Goal: Task Accomplishment & Management: Complete application form

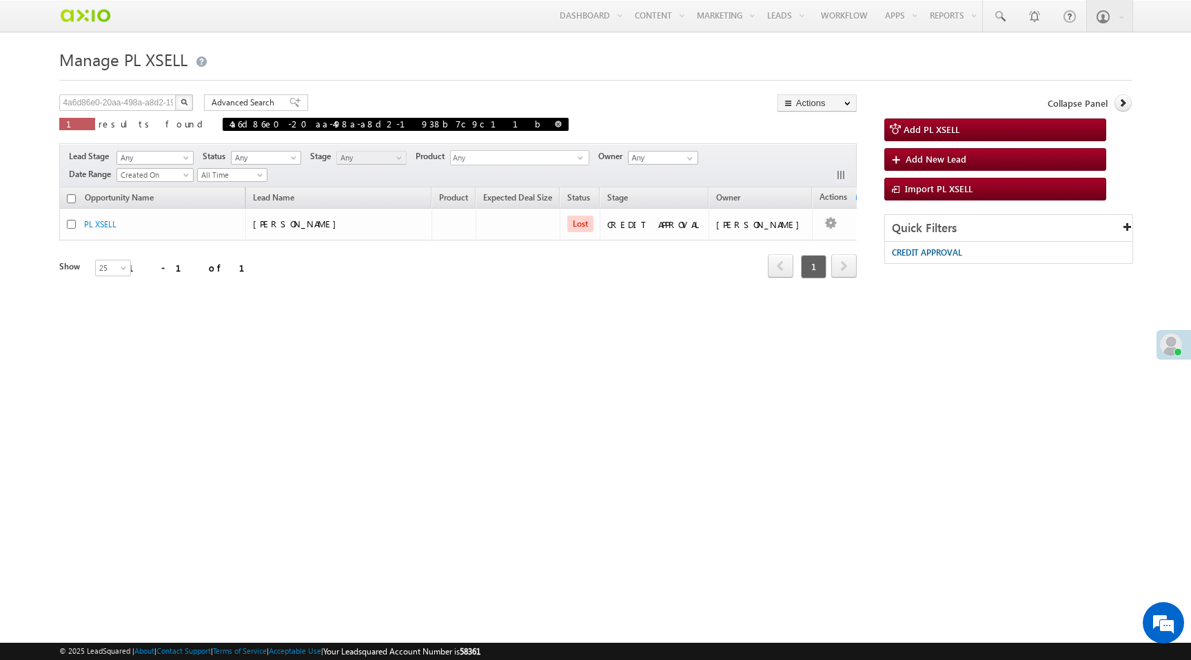
click at [555, 123] on span at bounding box center [558, 124] width 7 height 7
type input "Search PL XSELL"
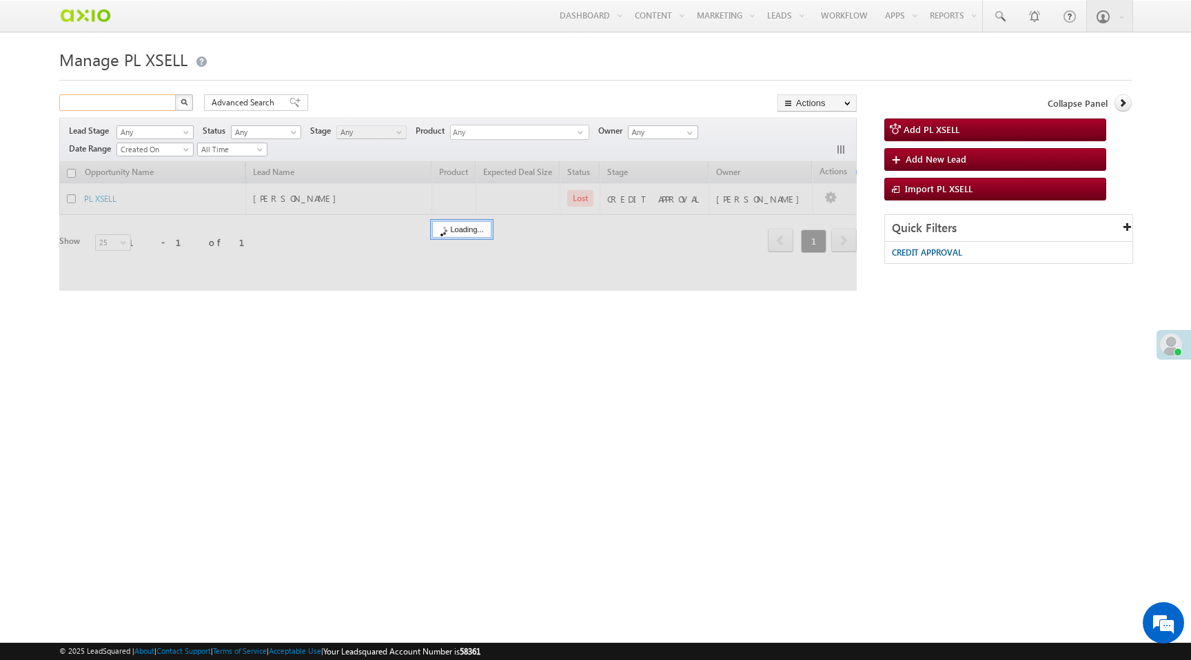
click at [110, 106] on input "text" at bounding box center [118, 102] width 118 height 17
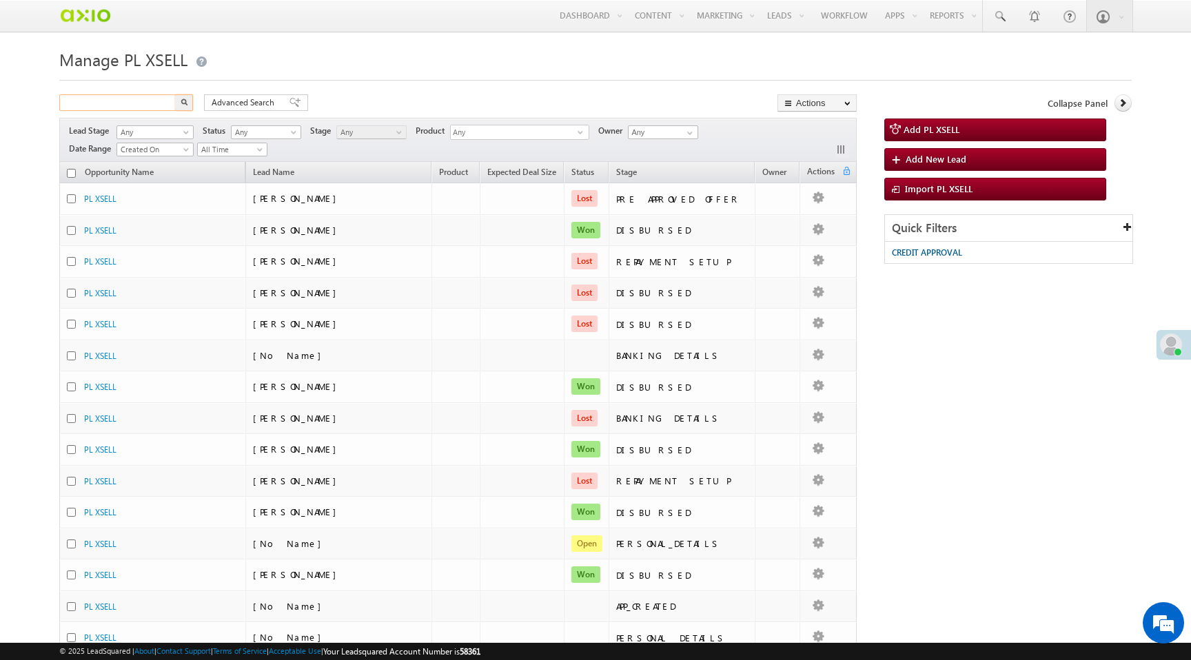
paste input "cc6bf837-849f-4a2b-85ba-1480ad9a4f09"
type input "cc6bf837-849f-4a2b-85ba-1480ad9a4f09"
click at [184, 104] on img "button" at bounding box center [184, 102] width 7 height 7
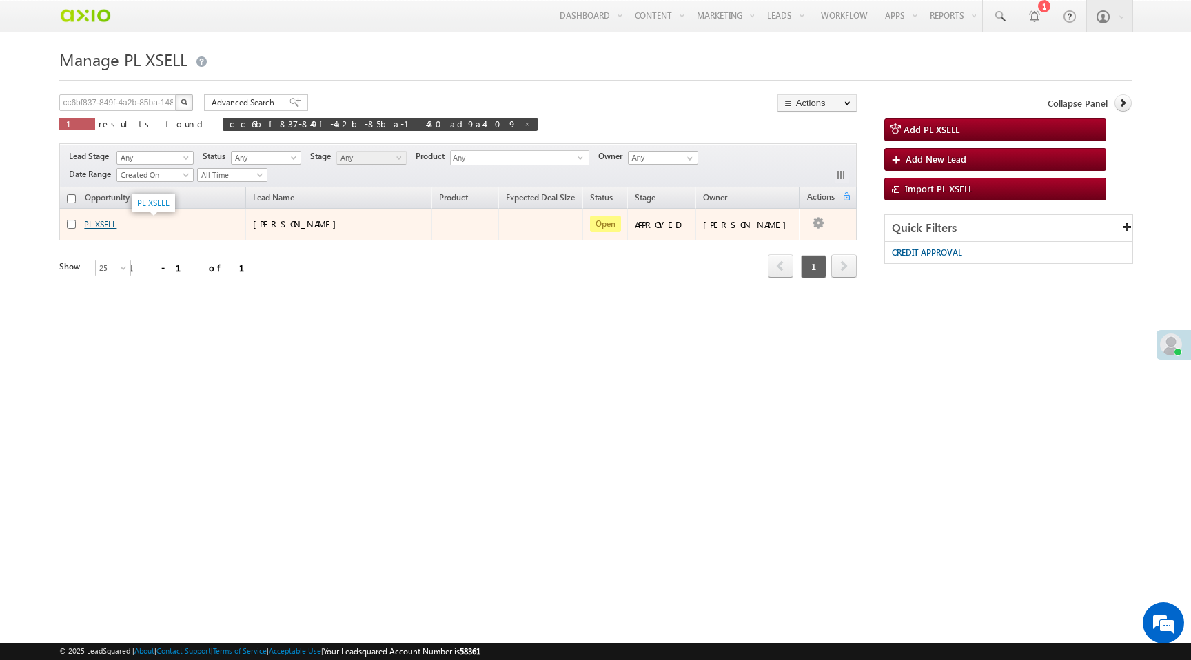
click at [103, 229] on link "PL XSELL" at bounding box center [100, 224] width 32 height 10
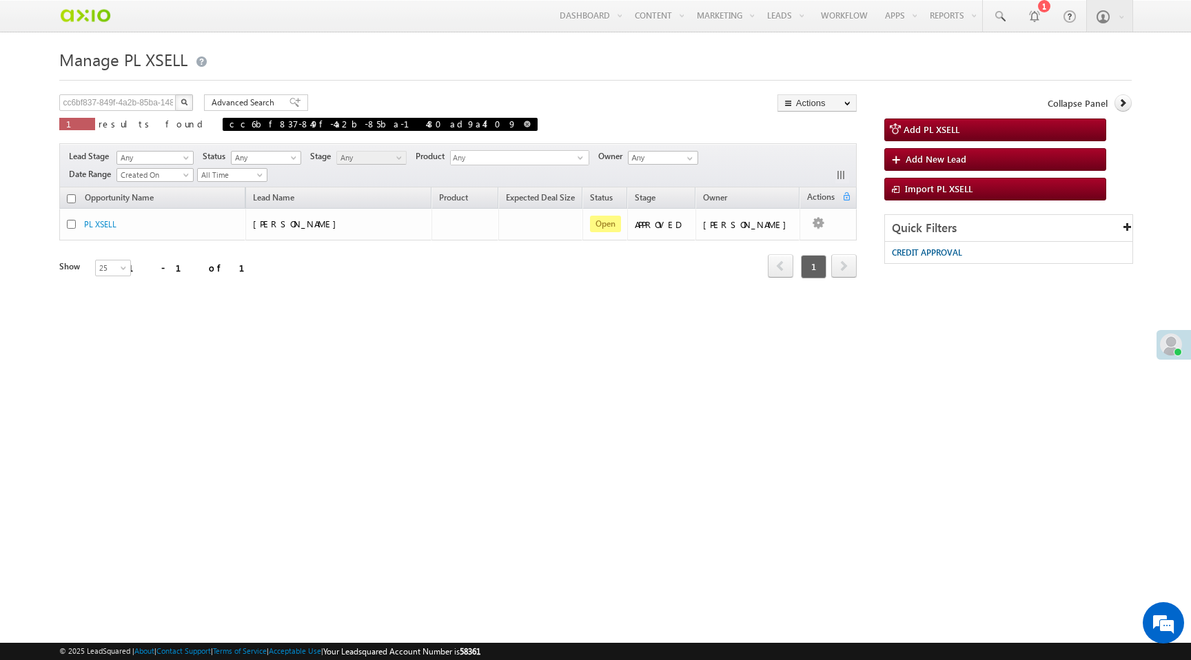
click at [524, 126] on span at bounding box center [527, 124] width 7 height 7
type input "Search PL XSELL"
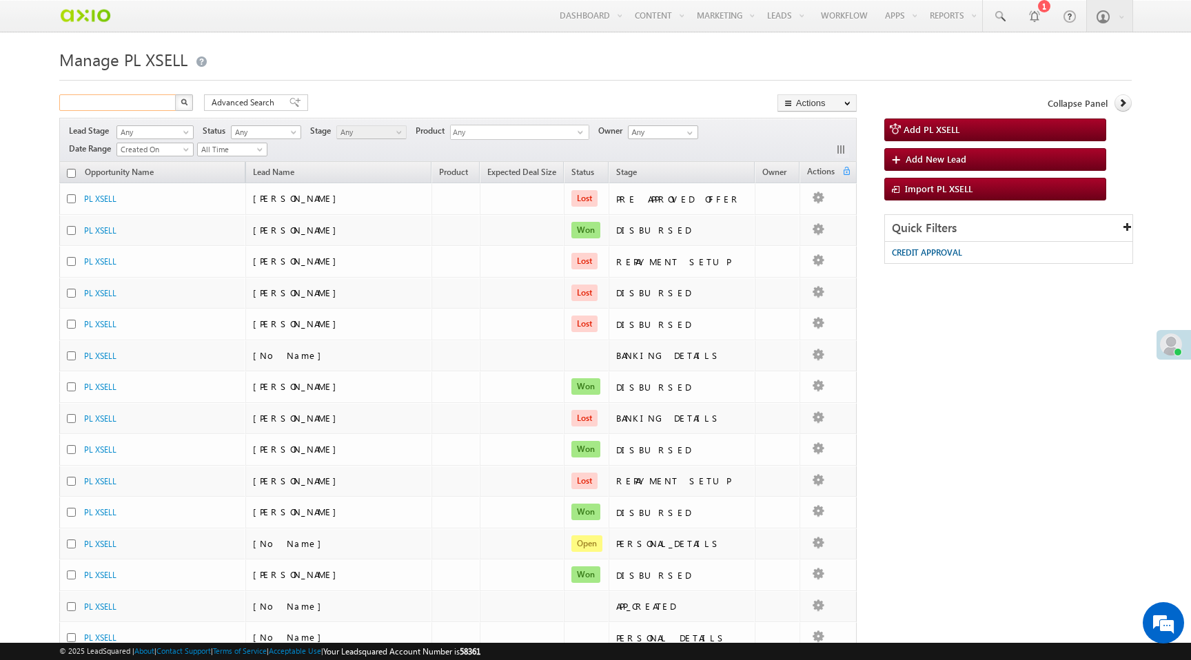
click at [138, 101] on input "text" at bounding box center [118, 102] width 118 height 17
paste input "d496986b-46fe-48f7-b4d6-8236e7612324"
type input "d496986b-46fe-48f7-b4d6-8236e7612324"
click at [175, 94] on button "button" at bounding box center [184, 102] width 18 height 17
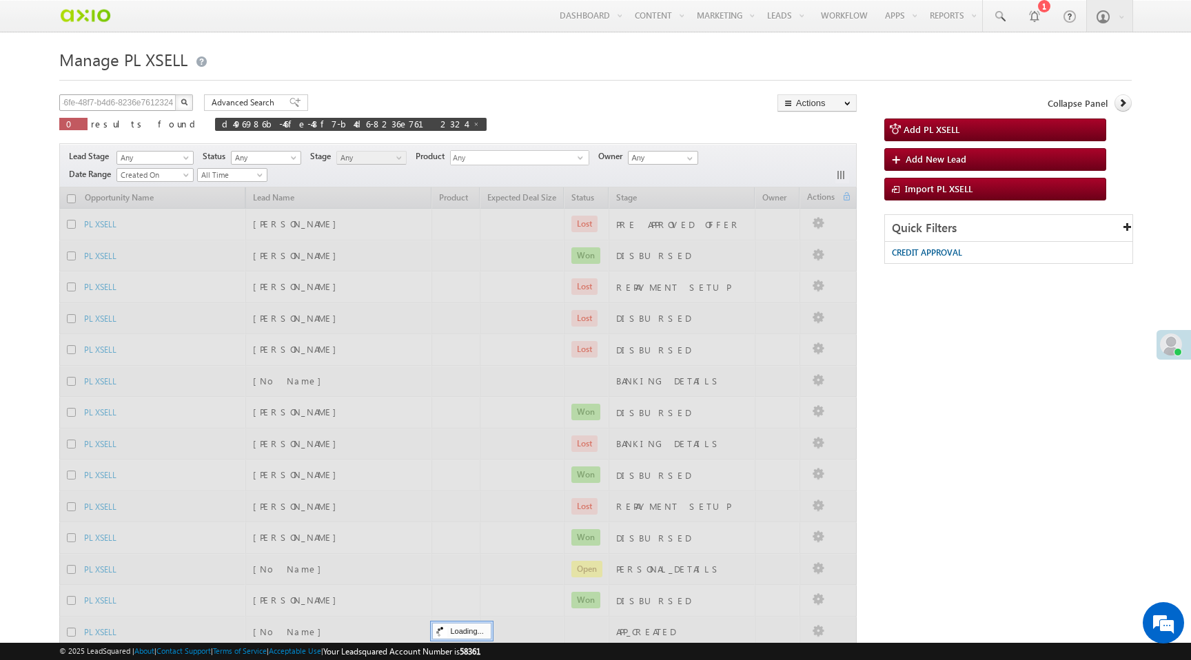
scroll to position [0, 0]
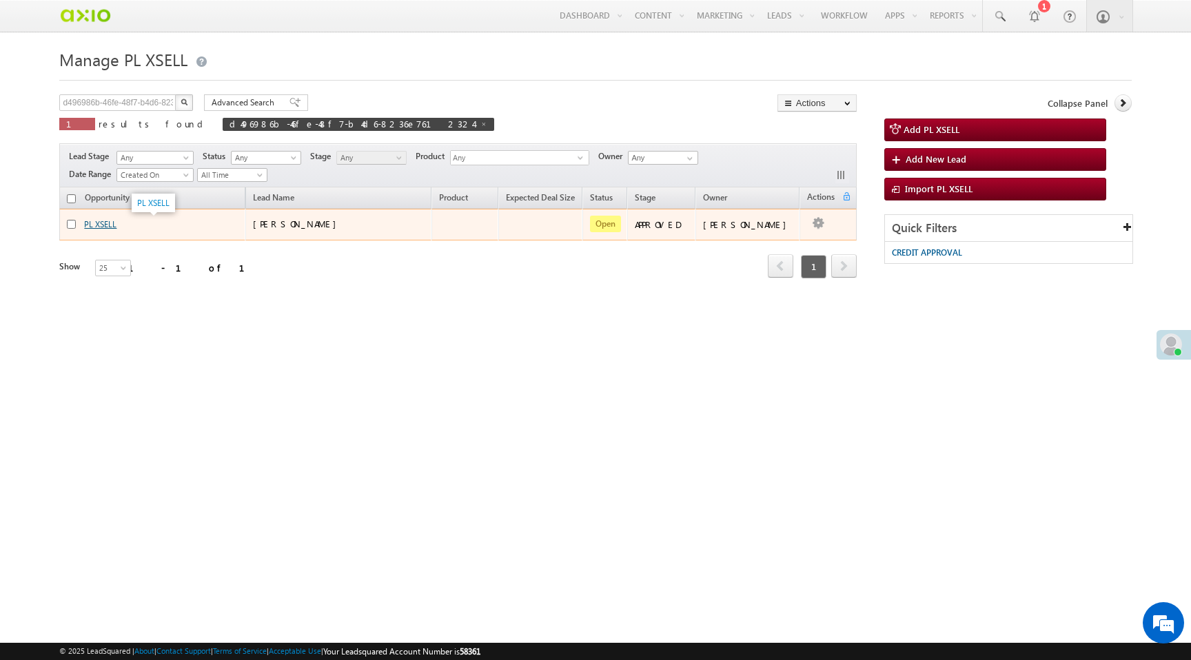
click at [99, 227] on link "PL XSELL" at bounding box center [100, 224] width 32 height 10
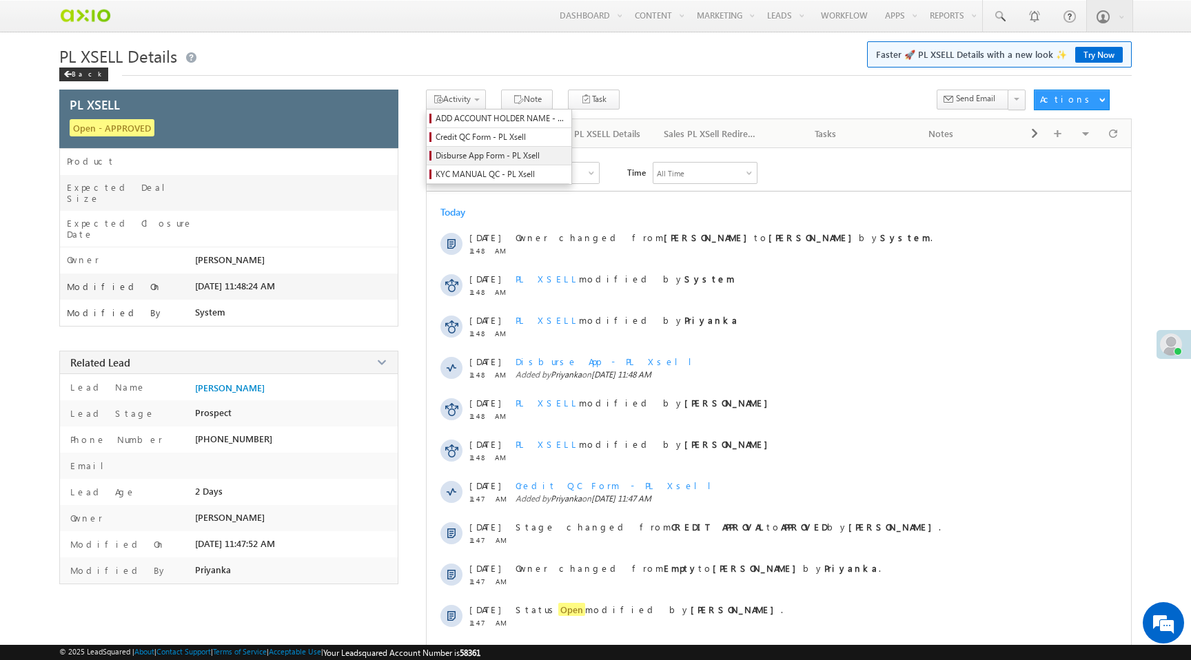
click at [467, 155] on span "Disburse App Form - PL Xsell" at bounding box center [501, 156] width 131 height 12
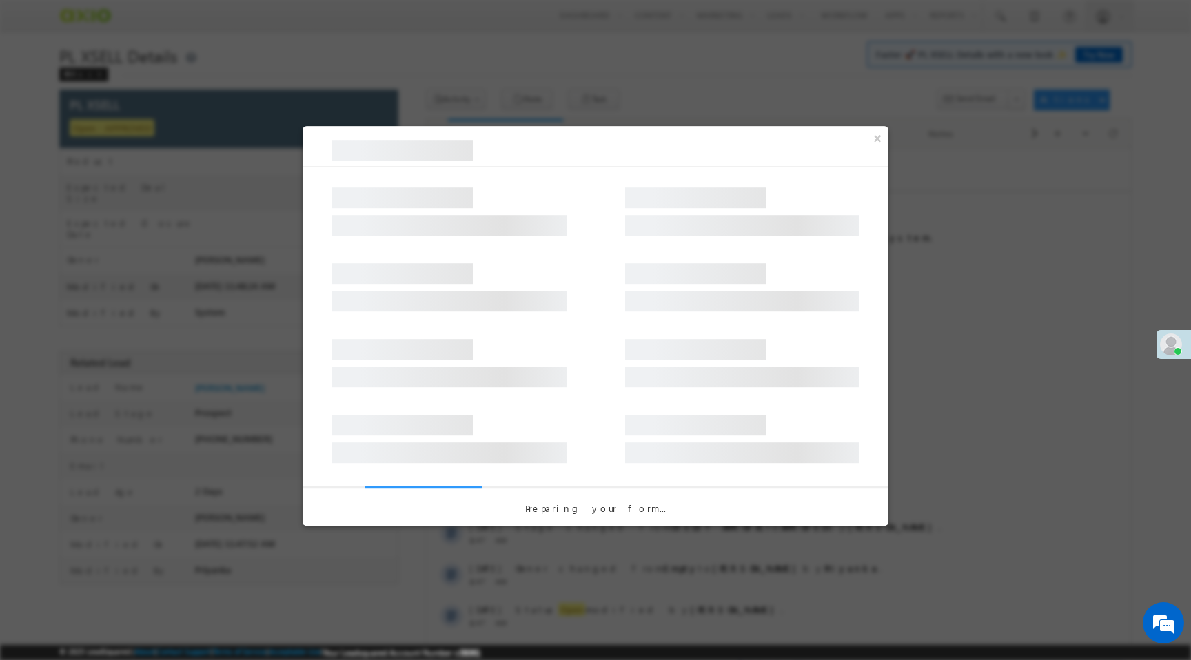
select select "Disbursal Initiated"
select select "NA"
select select "PL XSell Disbursement Initiated"
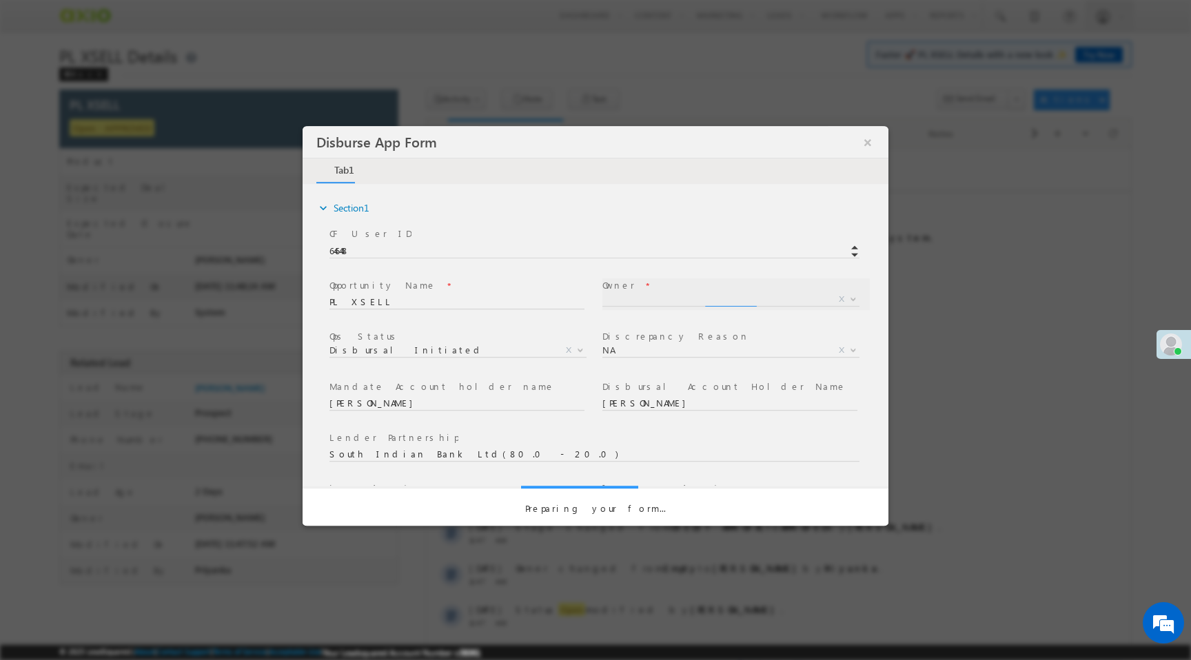
select select "a9bb649e-8900-11ee-aeac-0643ecf67fe6"
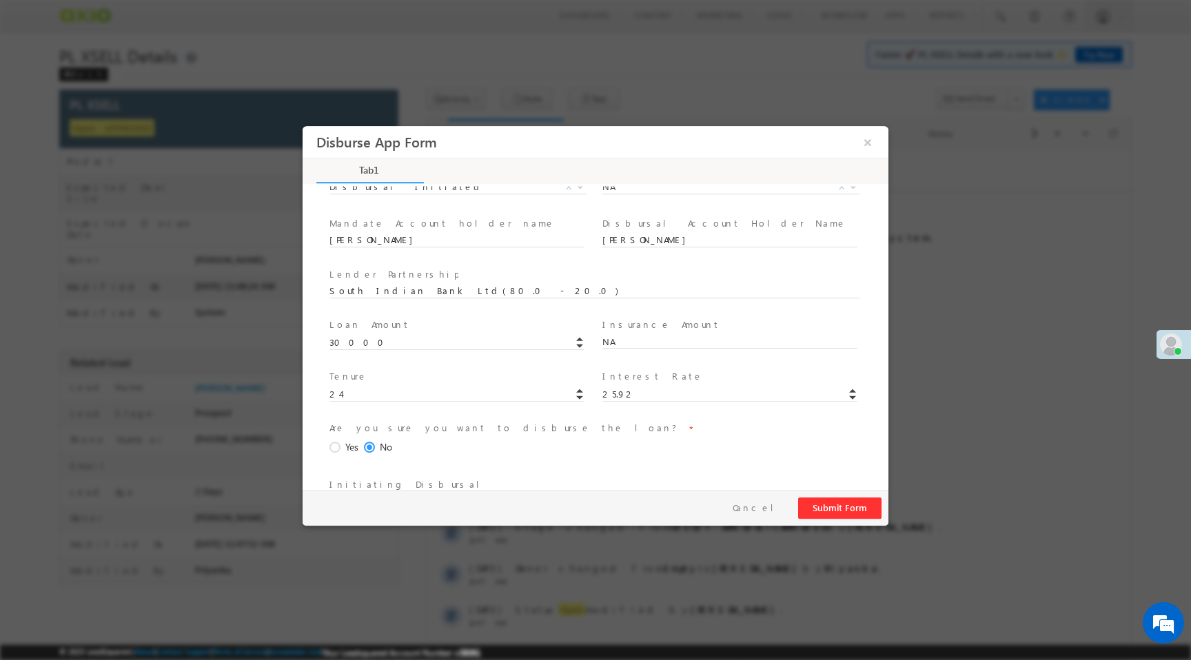
scroll to position [203, 0]
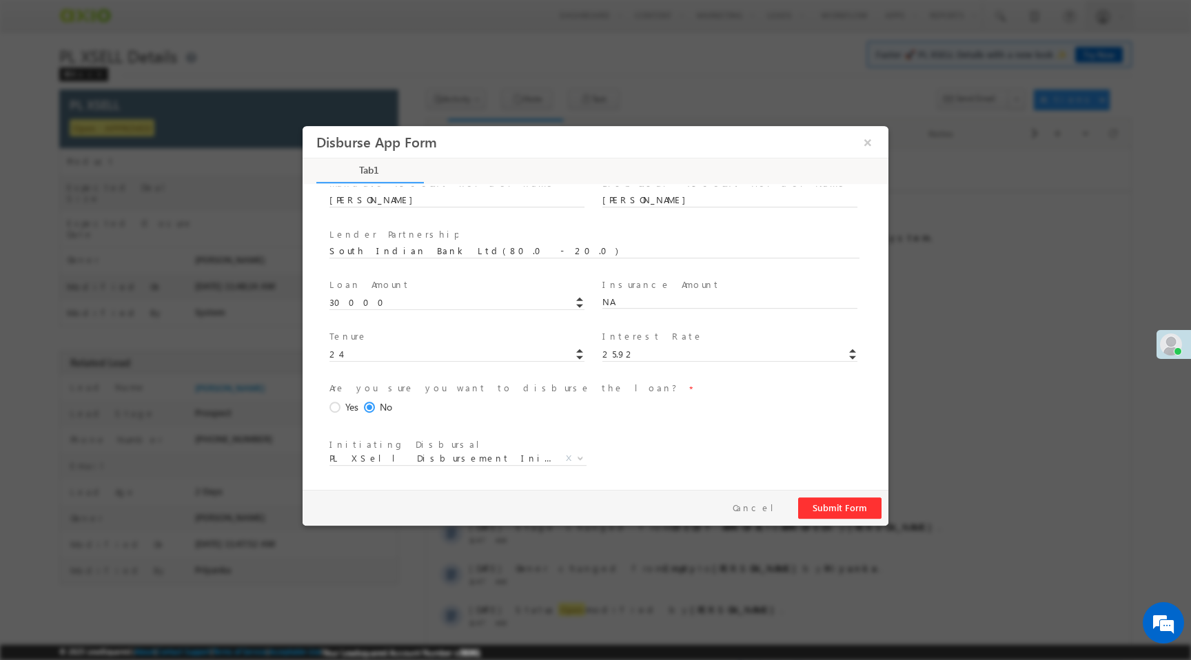
click at [342, 406] on span at bounding box center [336, 408] width 15 height 12
click at [303, 126] on input "Yes" at bounding box center [303, 126] width 0 height 0
click at [833, 511] on button "Submit Form" at bounding box center [839, 508] width 83 height 21
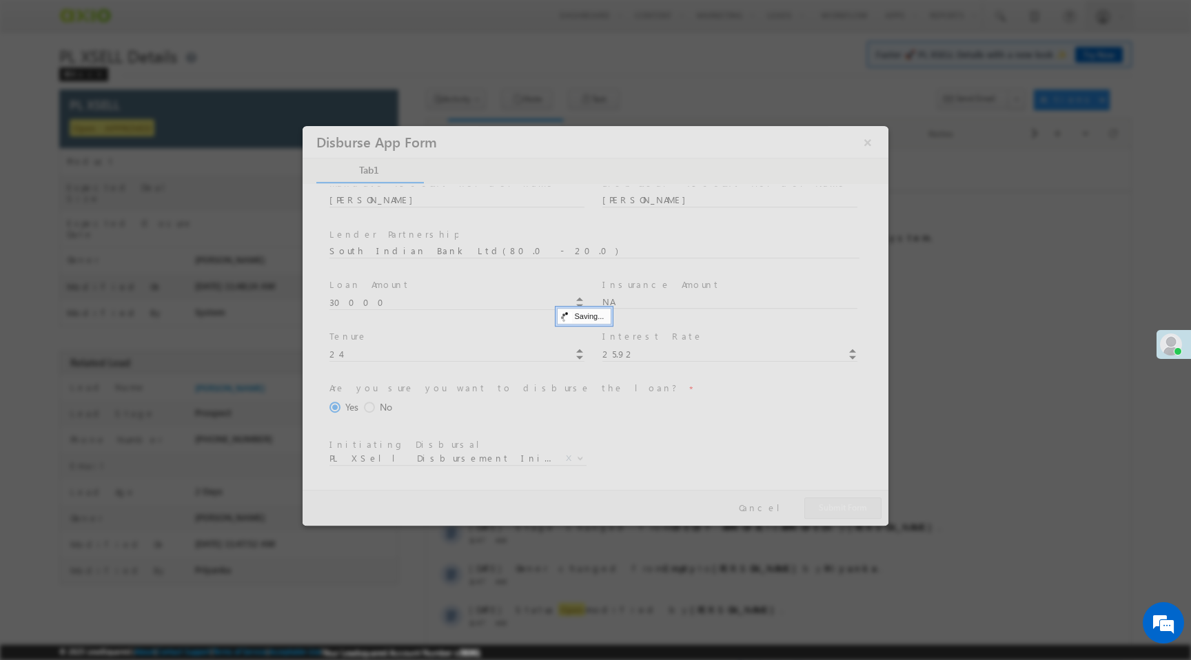
scroll to position [0, 0]
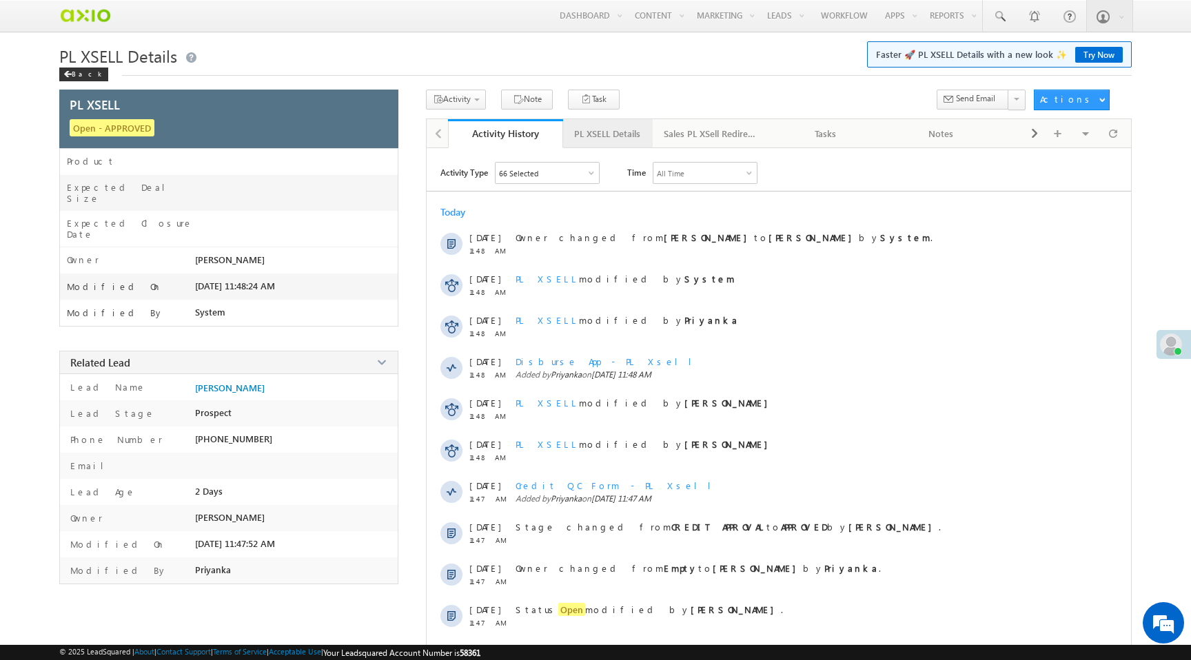
click at [636, 141] on div "PL XSELL Details" at bounding box center [607, 133] width 66 height 17
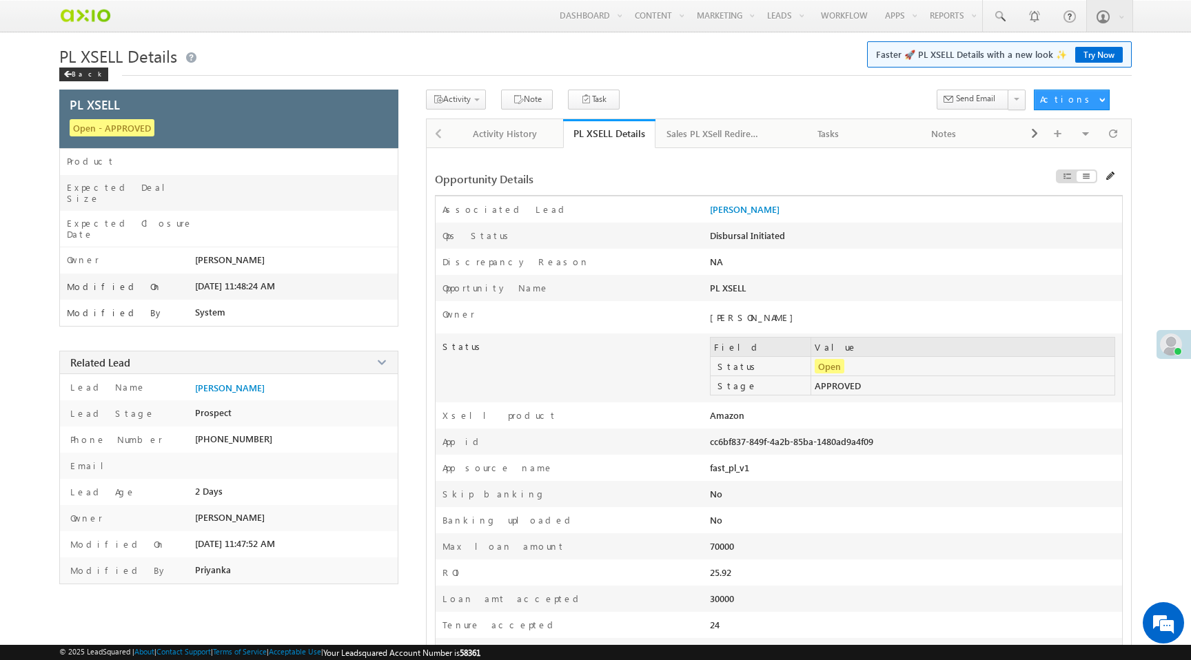
click at [753, 443] on div "cc6bf837-849f-4a2b-85ba-1480ad9a4f09" at bounding box center [833, 445] width 247 height 19
copy div "cc6bf837-849f-4a2b-85ba-1480ad9a4f09"
click at [1111, 140] on span at bounding box center [1113, 133] width 8 height 24
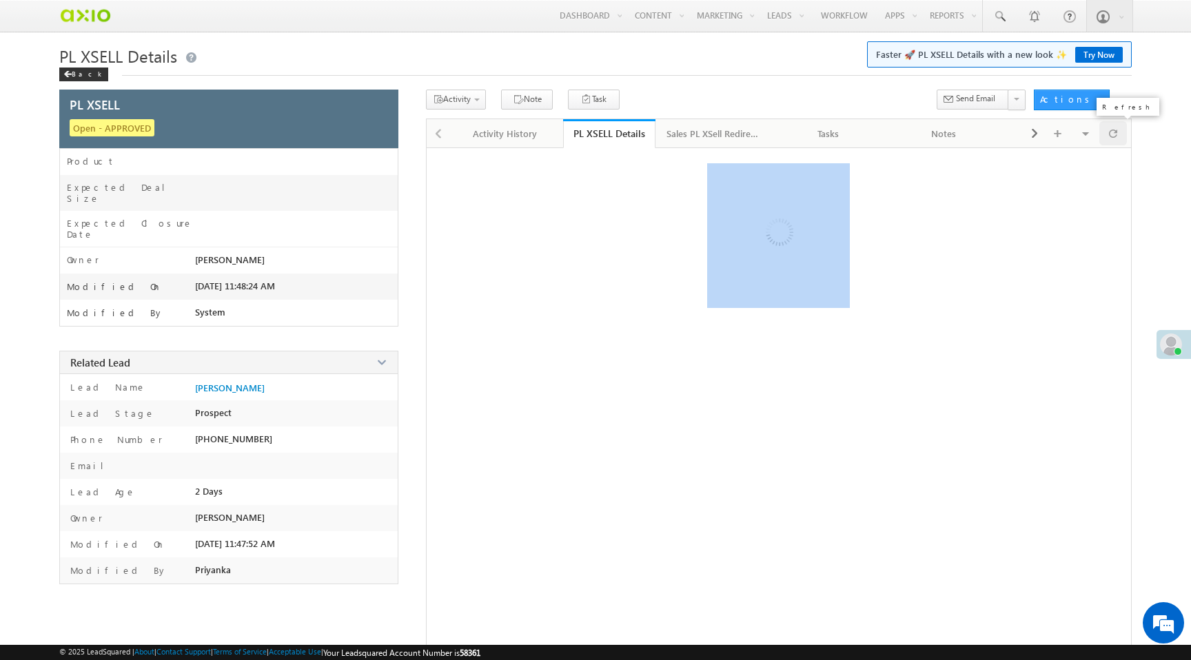
click at [1111, 140] on span at bounding box center [1113, 133] width 8 height 24
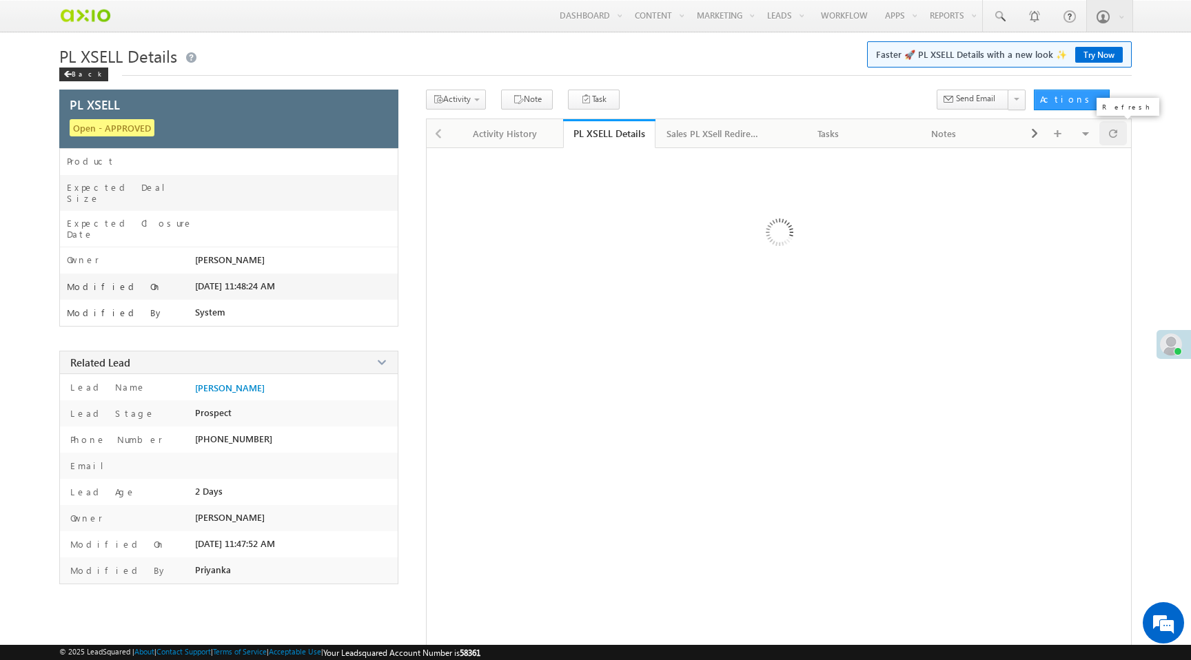
click at [1111, 140] on span at bounding box center [1113, 133] width 8 height 24
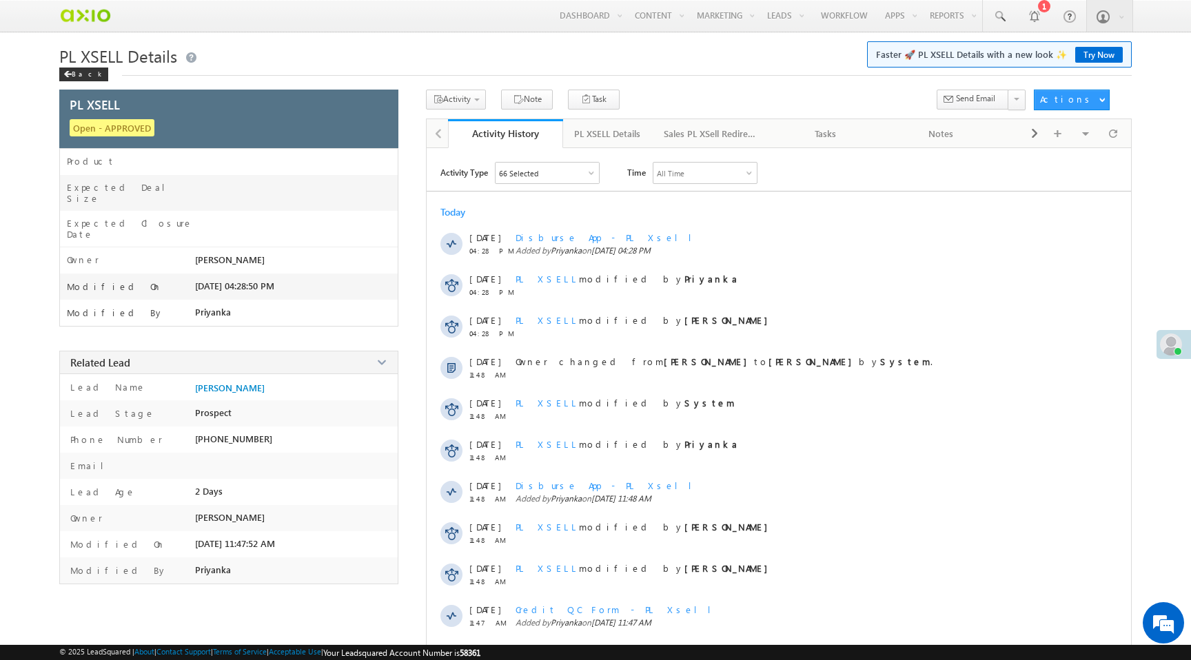
click at [604, 131] on div "PL XSELL Details" at bounding box center [607, 133] width 66 height 17
click at [615, 134] on div "PL XSELL Details" at bounding box center [607, 133] width 66 height 17
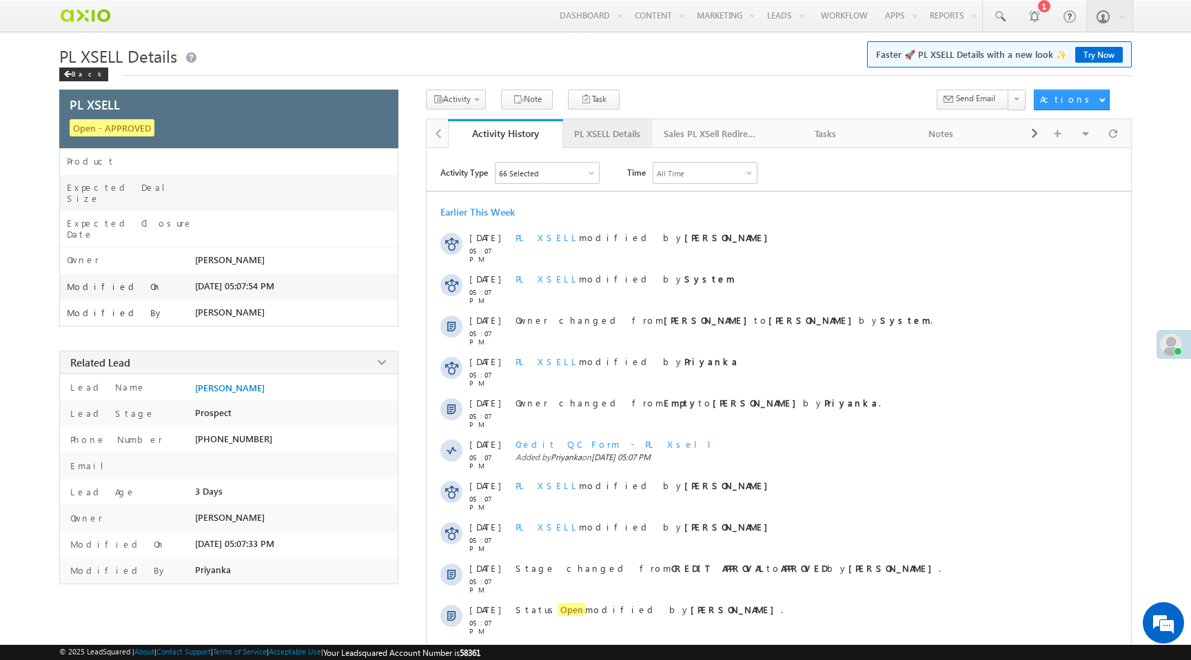
click at [605, 145] on link "PL XSELL Details" at bounding box center [608, 133] width 90 height 29
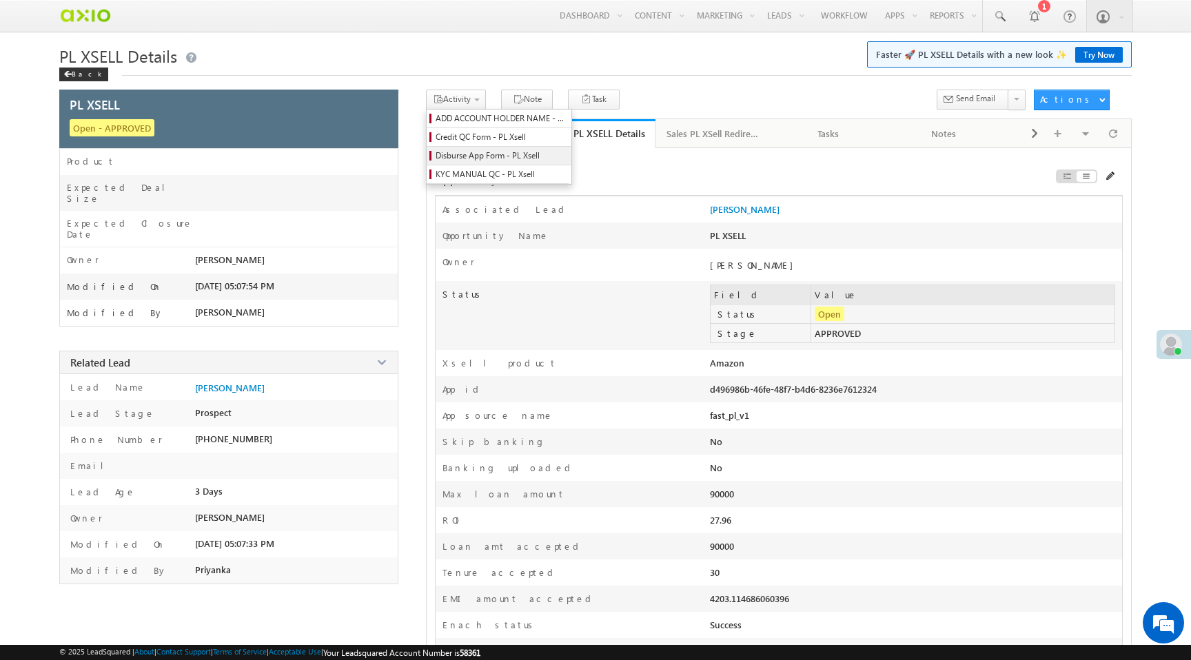
click at [482, 161] on span "Disburse App Form - PL Xsell" at bounding box center [501, 156] width 131 height 12
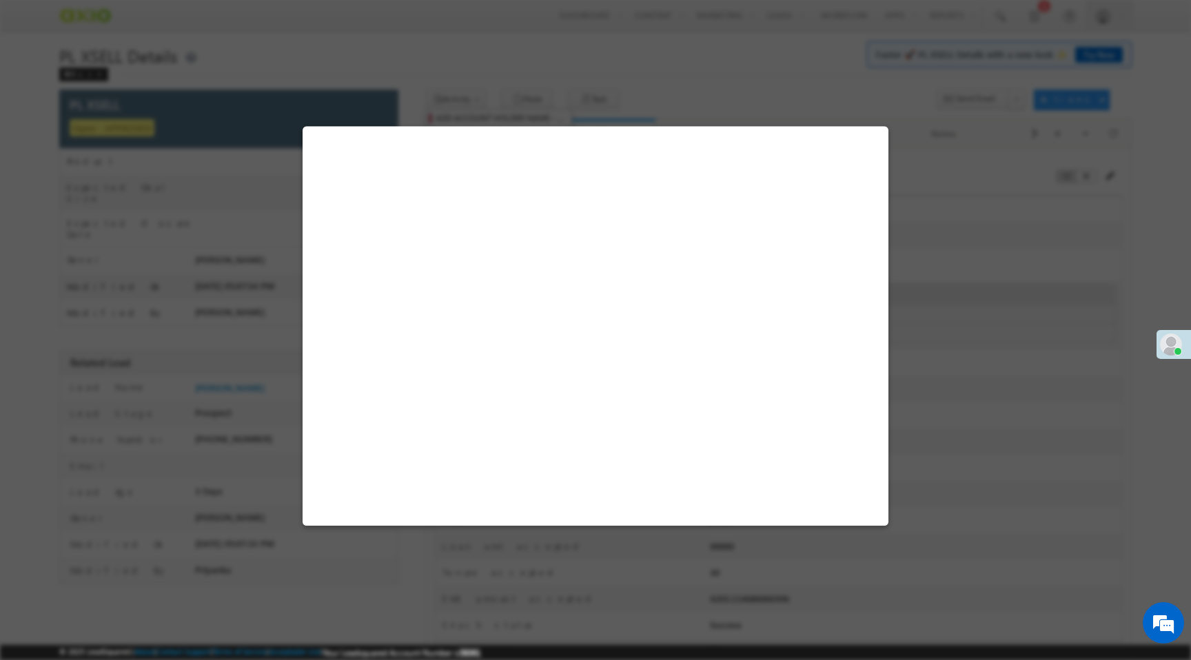
select select "PL XSell Disbursement Initiated"
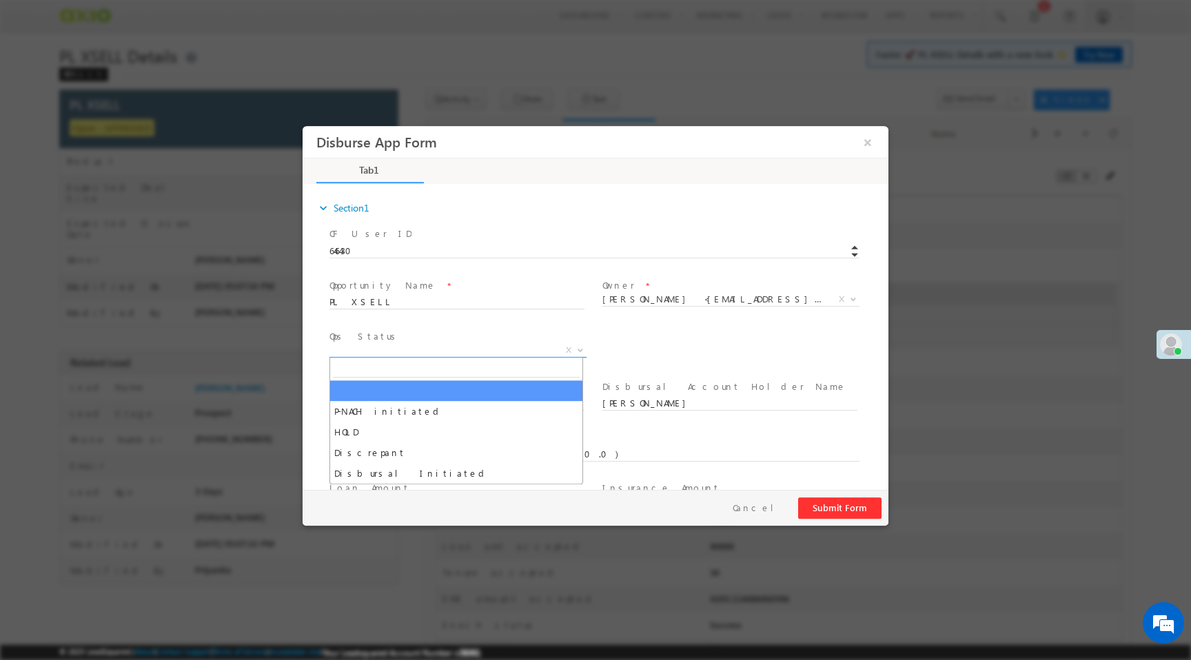
click at [431, 352] on span "X" at bounding box center [457, 351] width 257 height 14
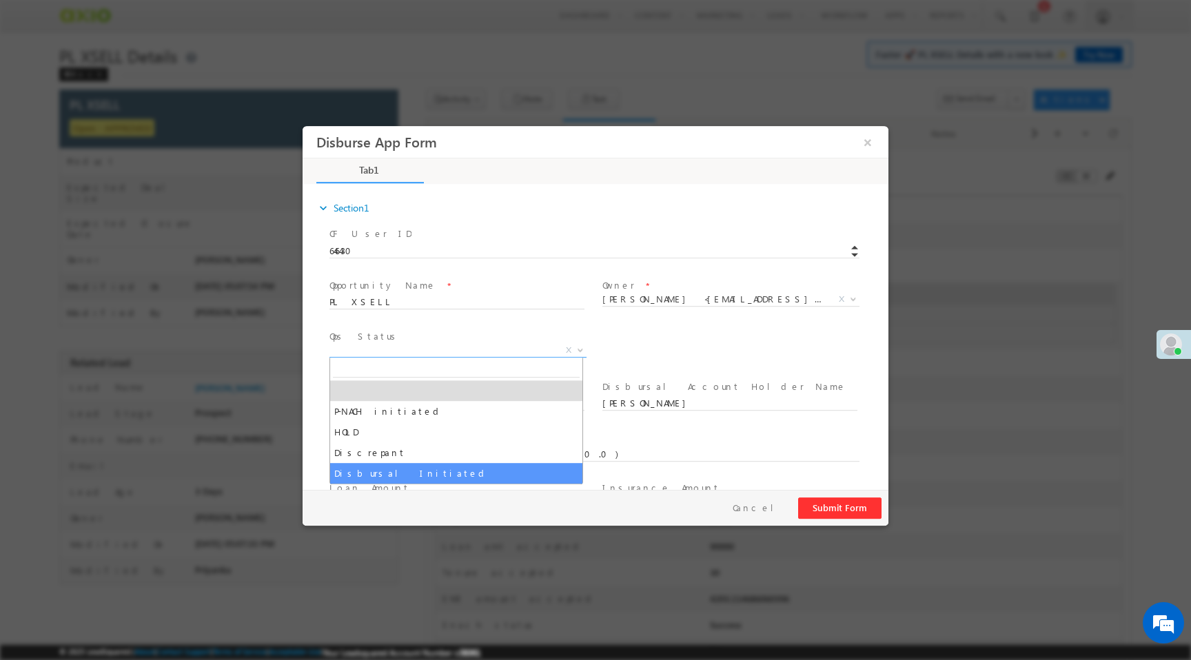
select select "Disbursal Initiated"
select select "NA"
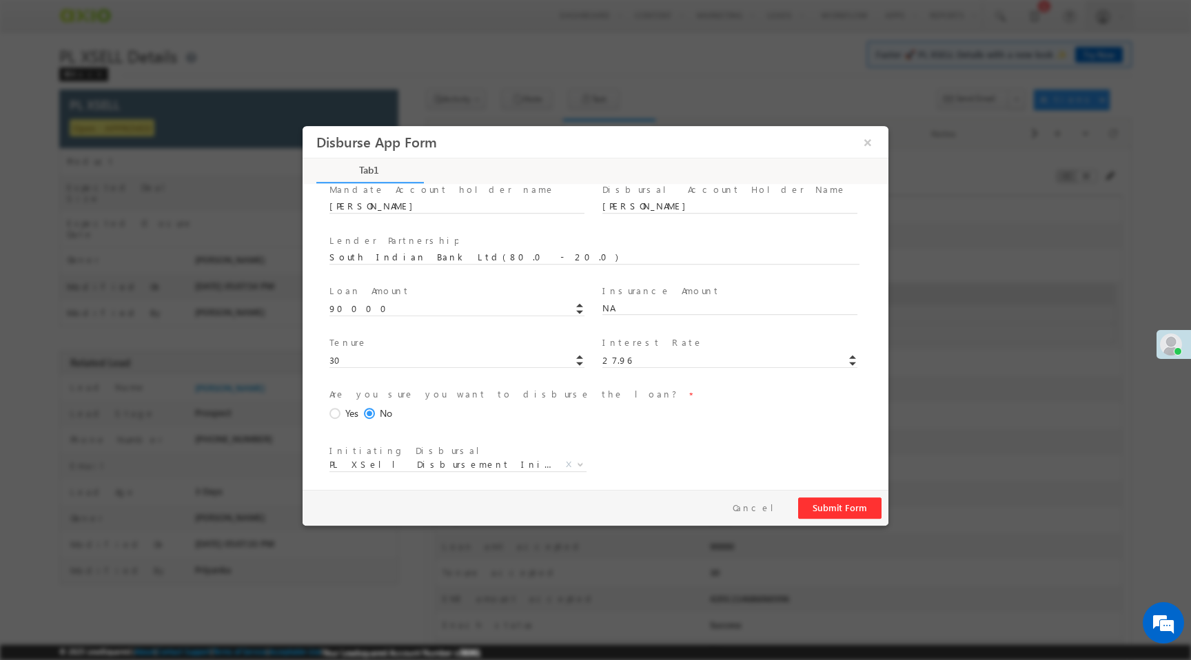
scroll to position [203, 0]
click at [338, 409] on span at bounding box center [336, 408] width 15 height 12
click at [303, 126] on input "Yes" at bounding box center [303, 126] width 0 height 0
click at [820, 504] on button "Submit Form" at bounding box center [839, 508] width 83 height 21
click at [864, 513] on button "Submit Form" at bounding box center [839, 508] width 83 height 21
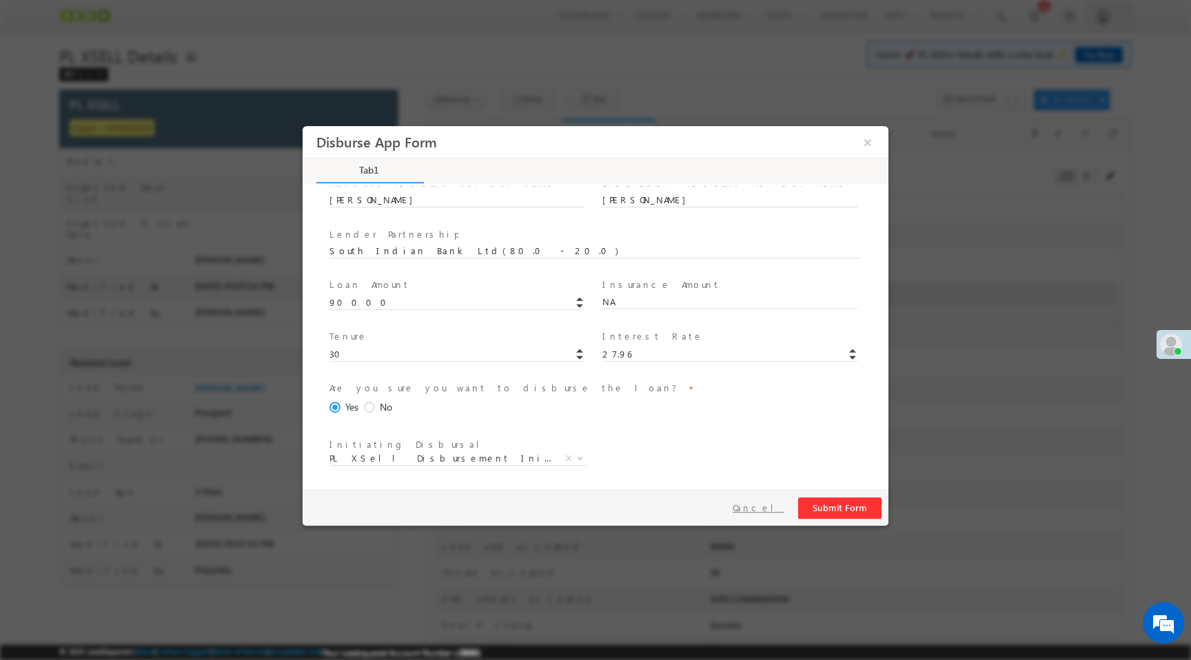
click at [771, 517] on button "Cancel" at bounding box center [758, 508] width 72 height 20
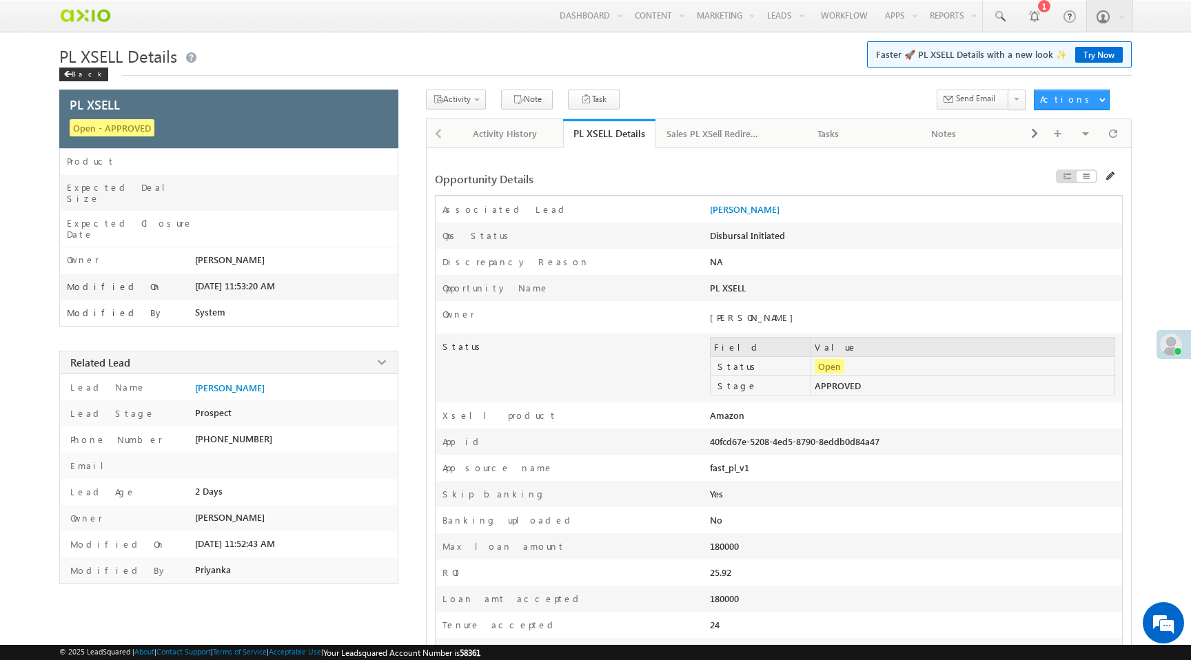
click at [664, 90] on div "PL XSELL Details Faster 🚀 PL XSELL Details with a new look ✨ Try Now Back" at bounding box center [595, 67] width 1072 height 45
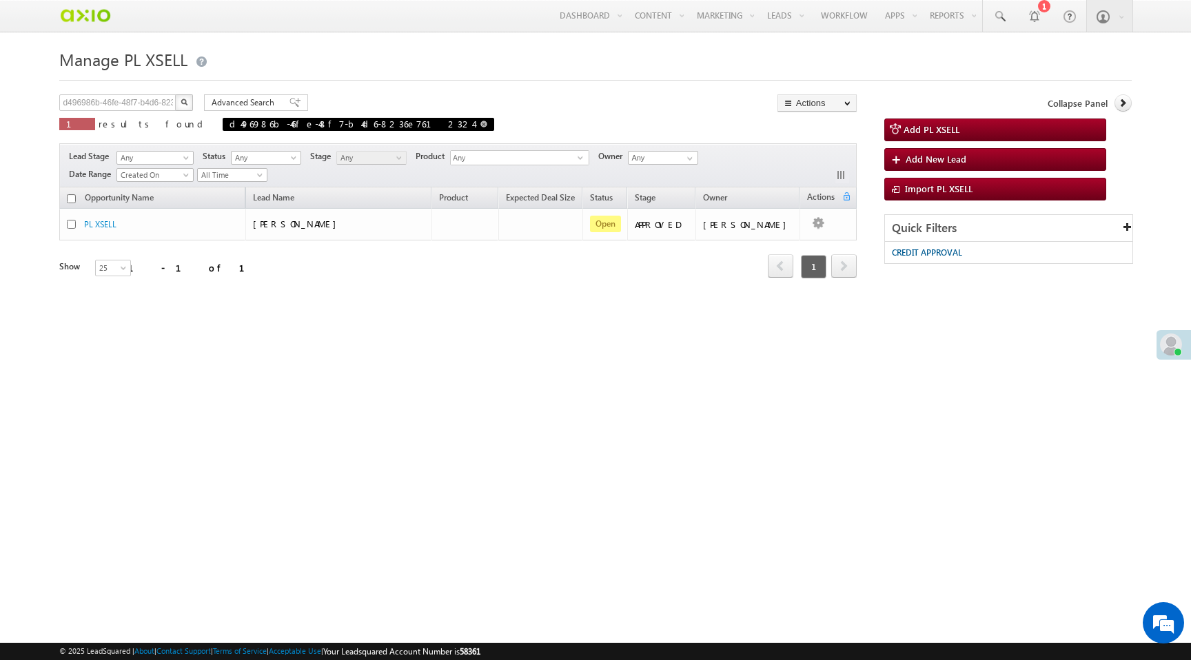
click at [326, 125] on span "d496986b-46fe-48f7-b4d6-8236e7612324" at bounding box center [359, 124] width 272 height 13
click at [480, 126] on span at bounding box center [483, 124] width 7 height 7
type input "Search PL XSELL"
